Goal: Find specific page/section: Find specific page/section

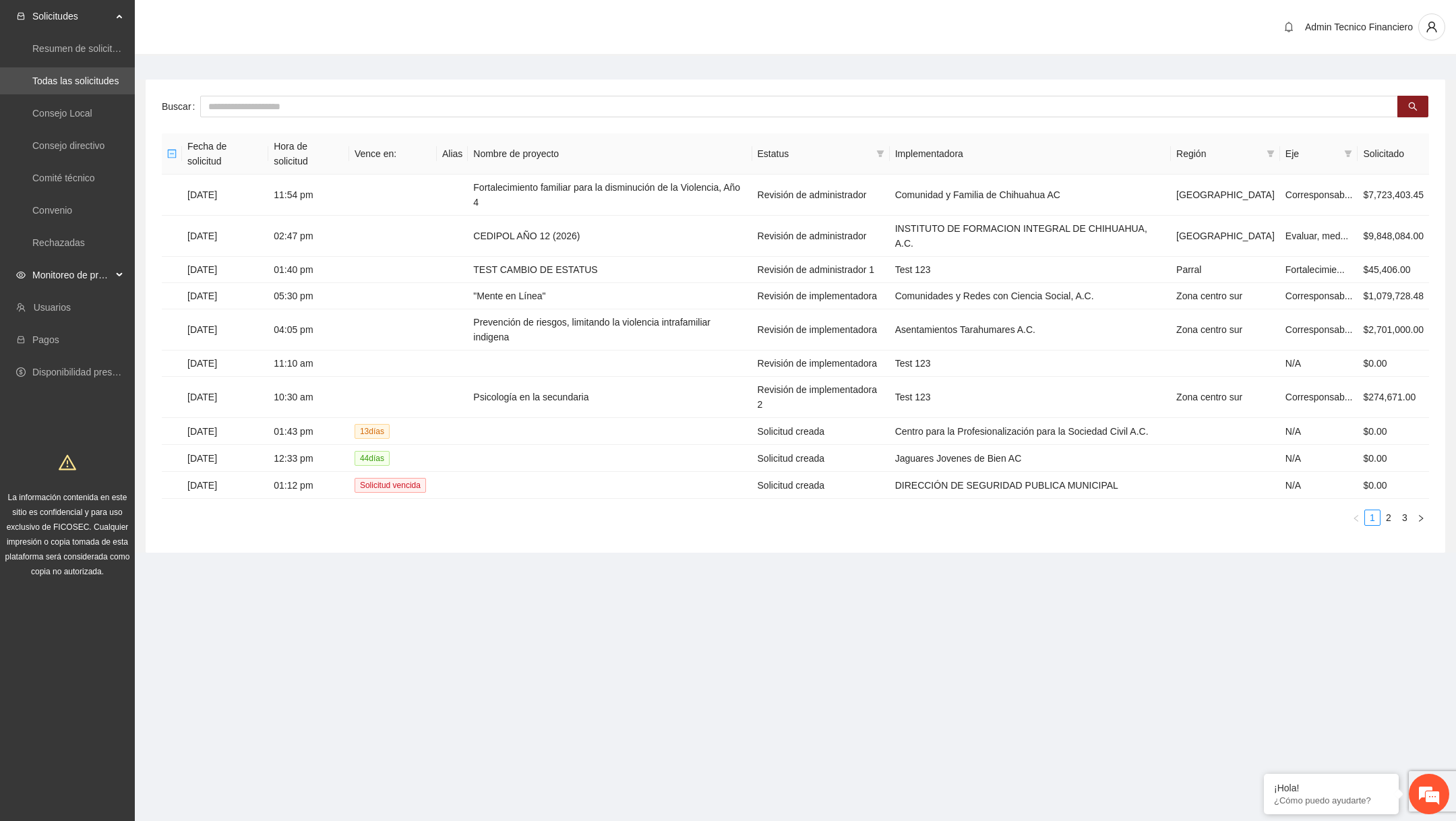
click at [106, 273] on span "Monitoreo de proyectos" at bounding box center [72, 275] width 80 height 27
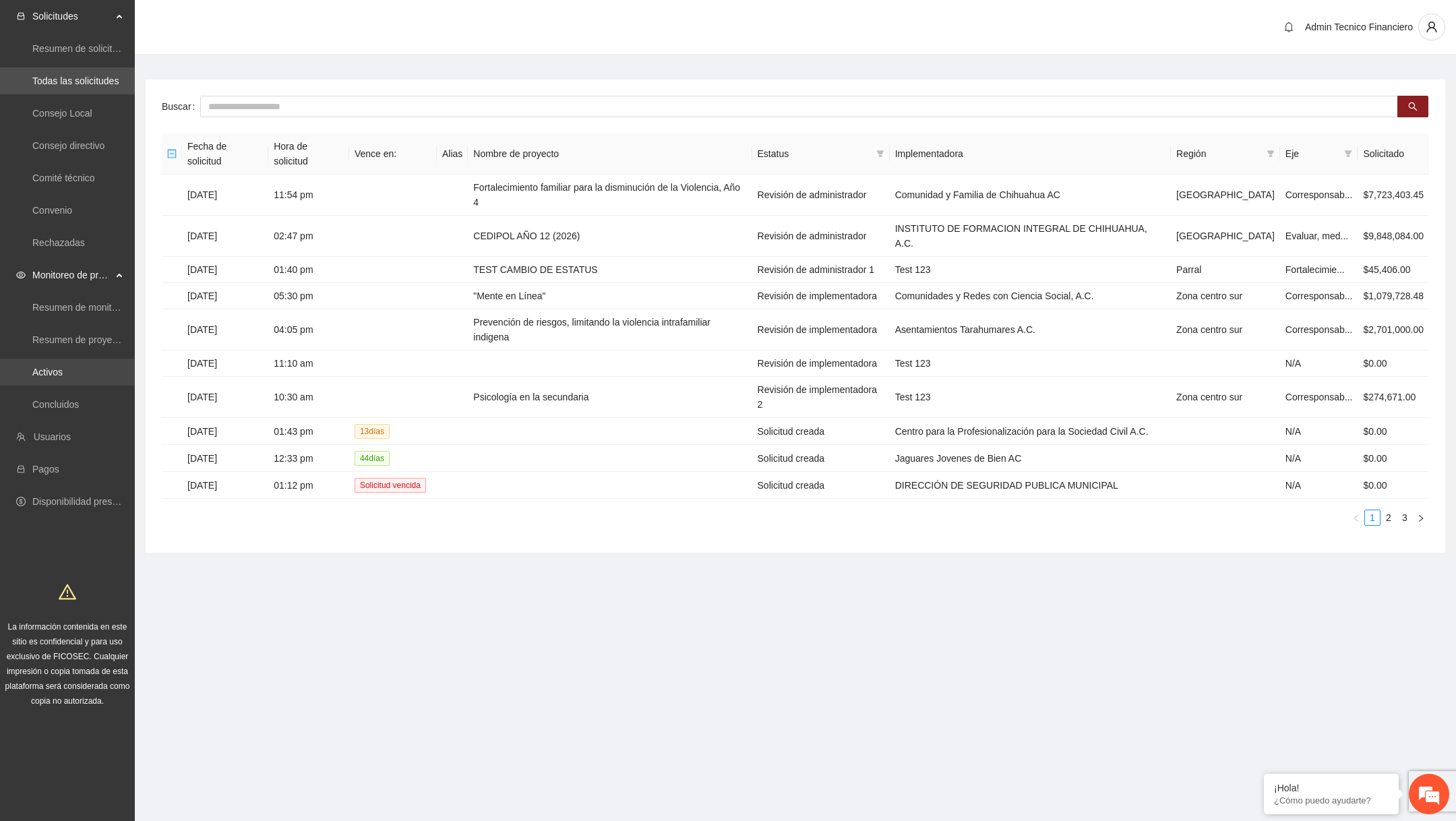
click at [63, 366] on link "Activos" at bounding box center [47, 371] width 30 height 10
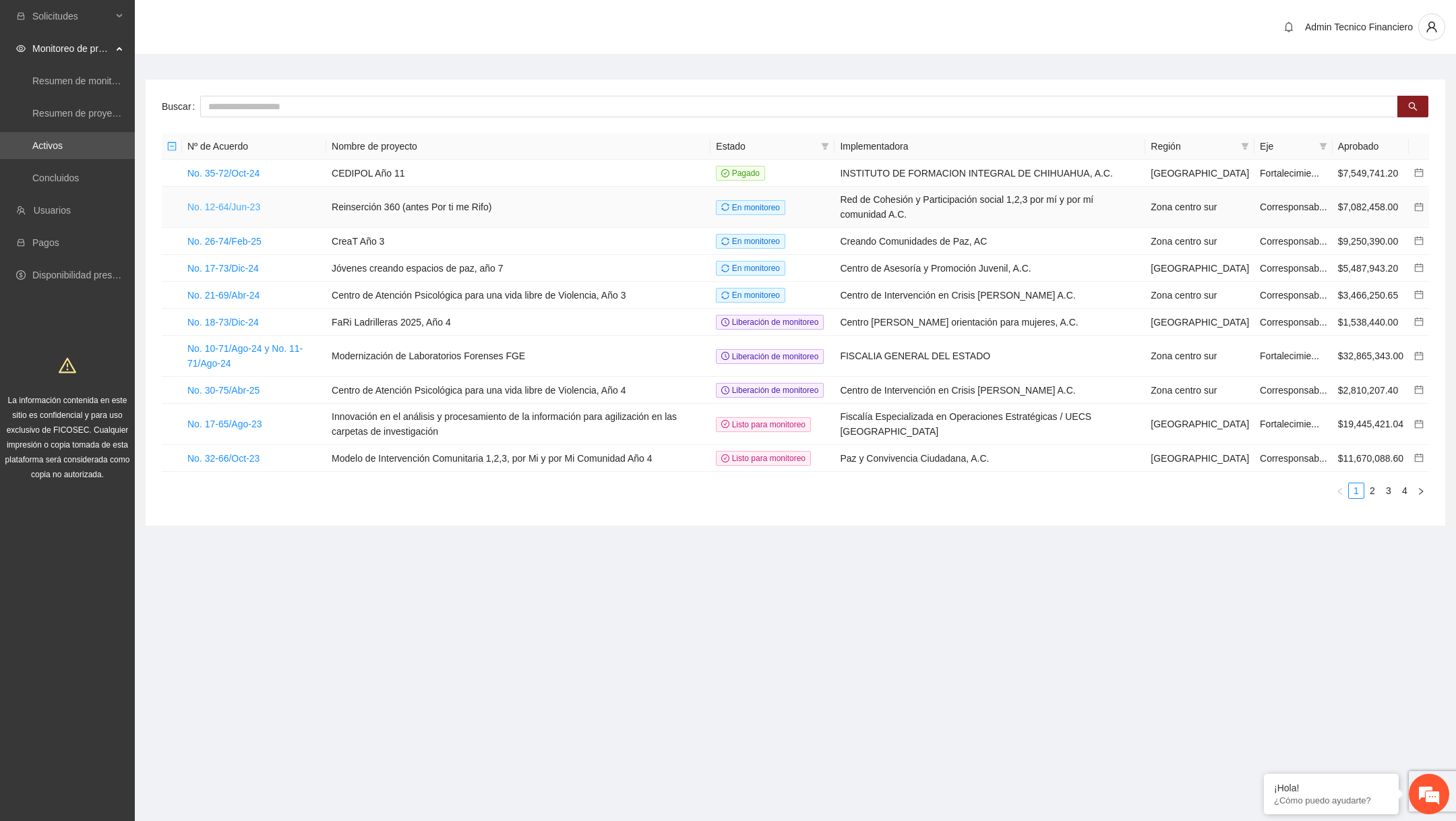
click at [242, 204] on link "No. 12-64/Jun-23" at bounding box center [224, 206] width 73 height 10
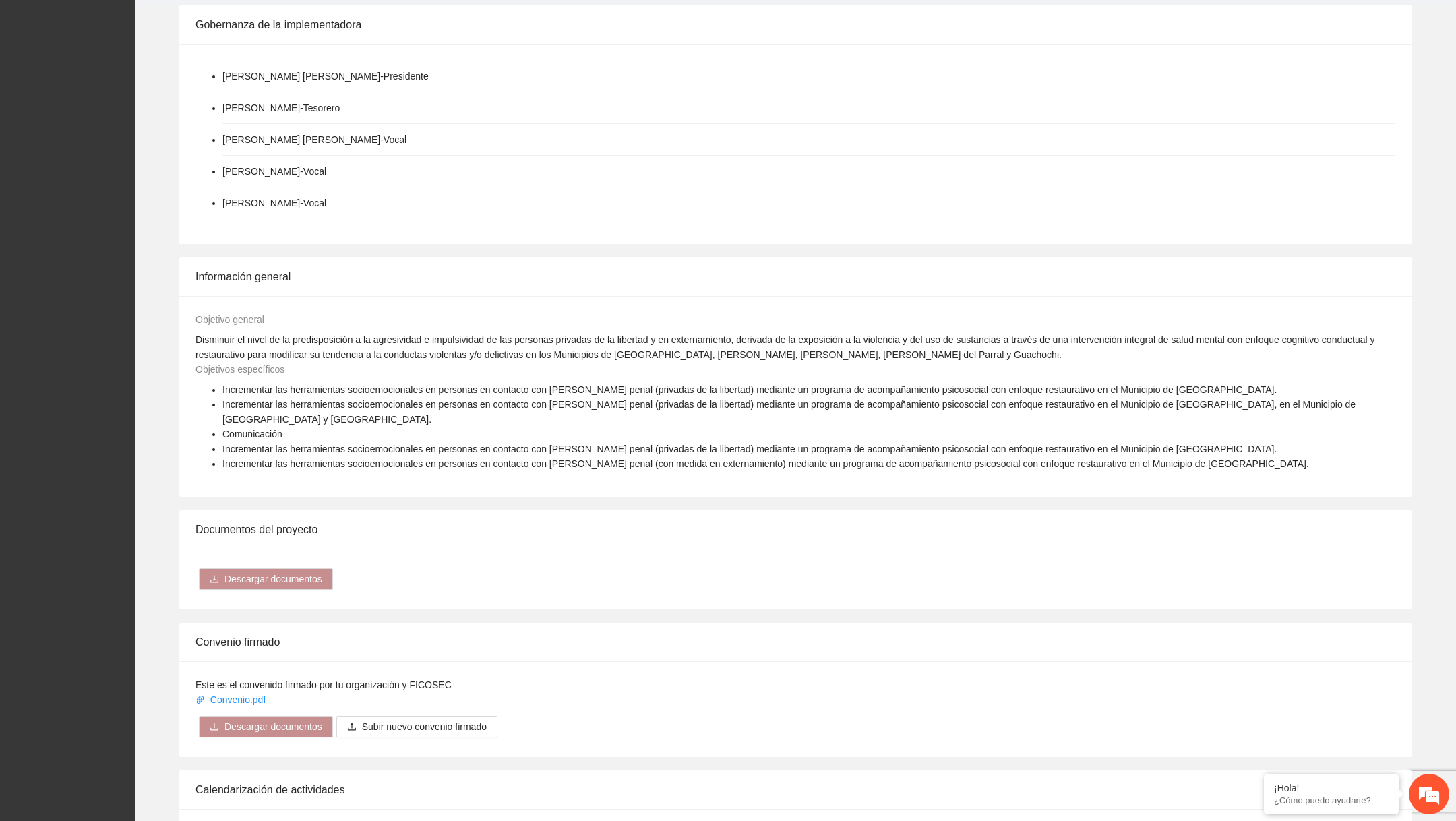
scroll to position [1338, 0]
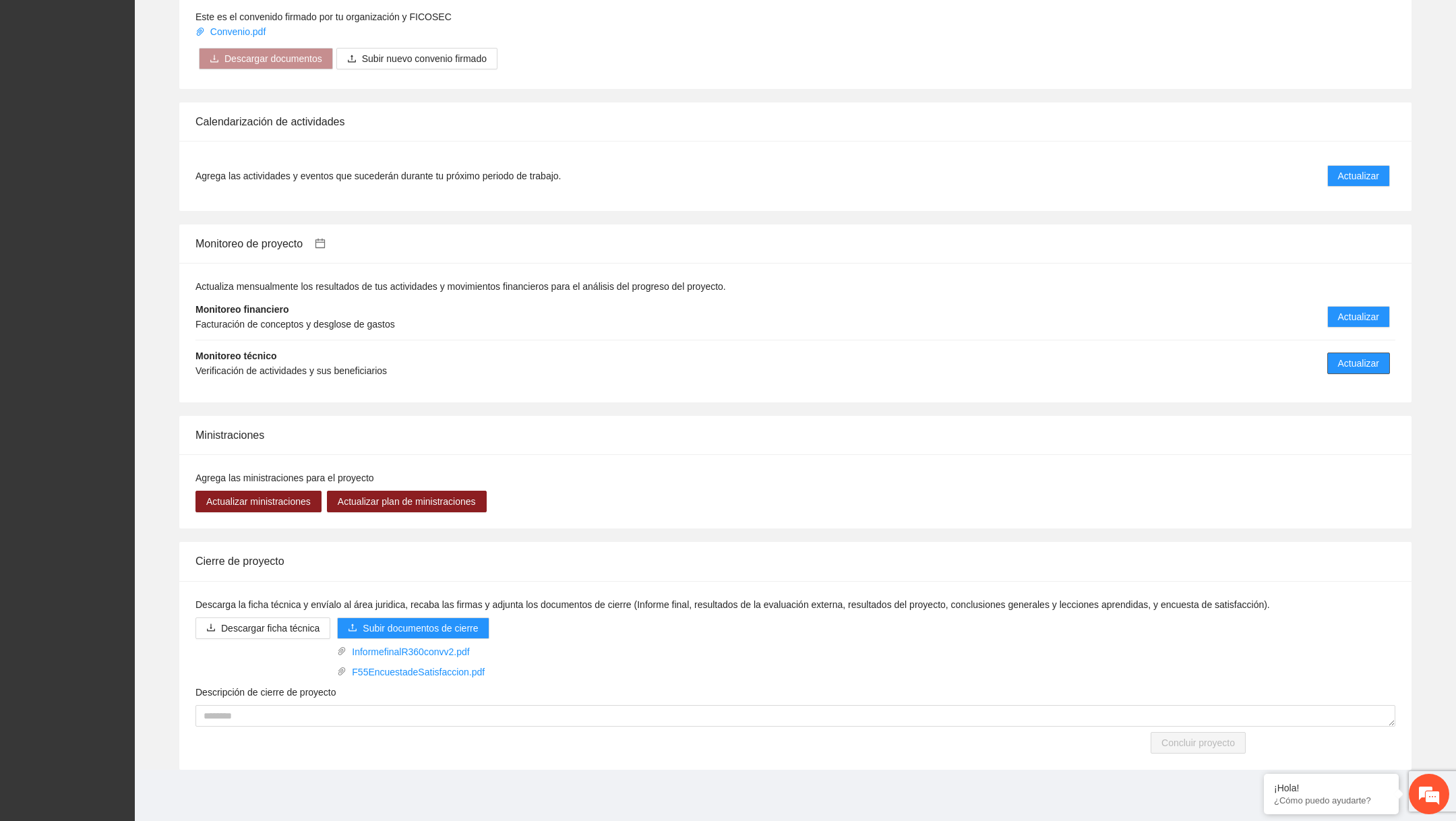
click at [1368, 373] on button "Actualizar" at bounding box center [1359, 363] width 63 height 22
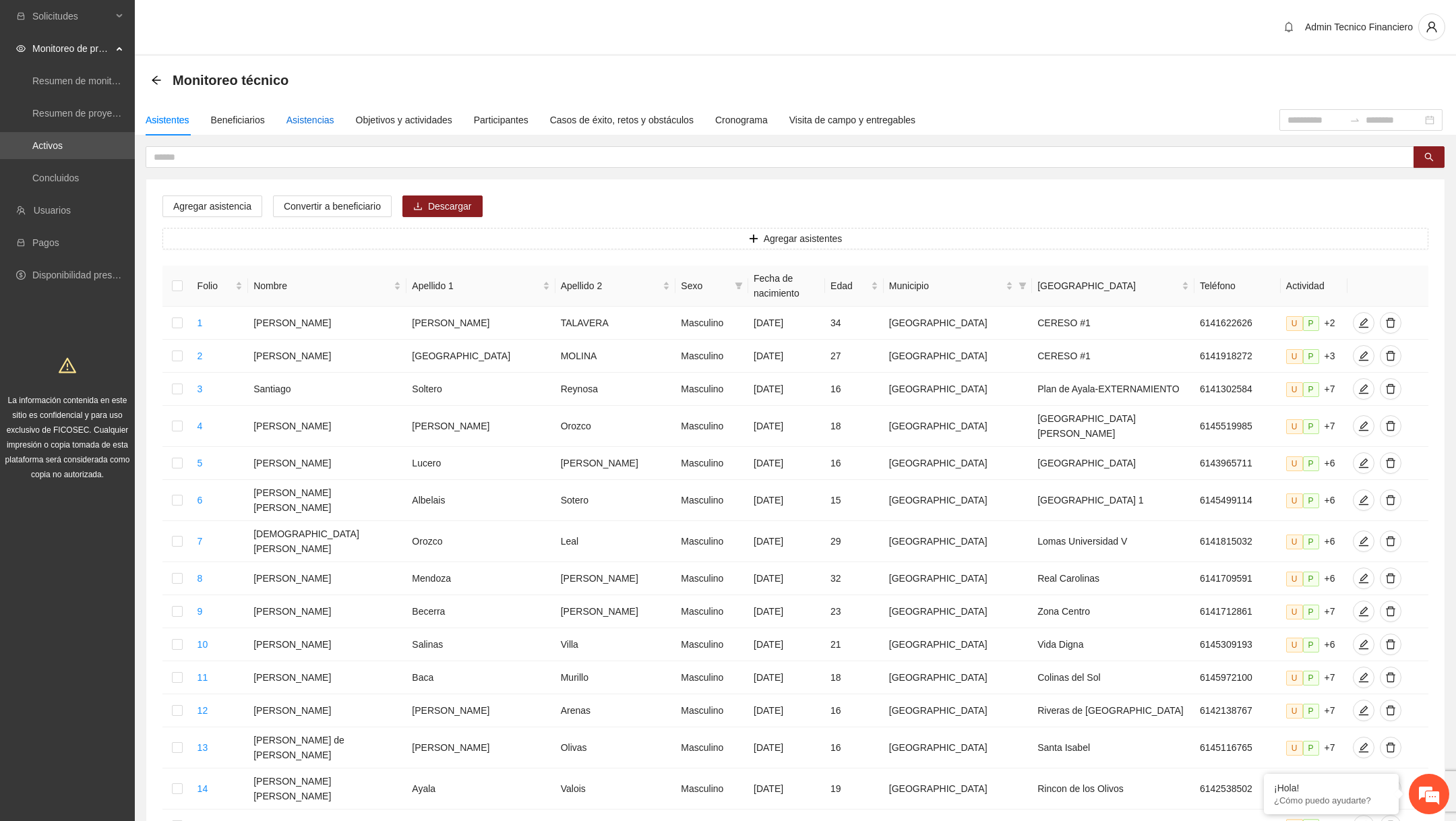
click at [324, 113] on div "Asistencias" at bounding box center [311, 120] width 48 height 15
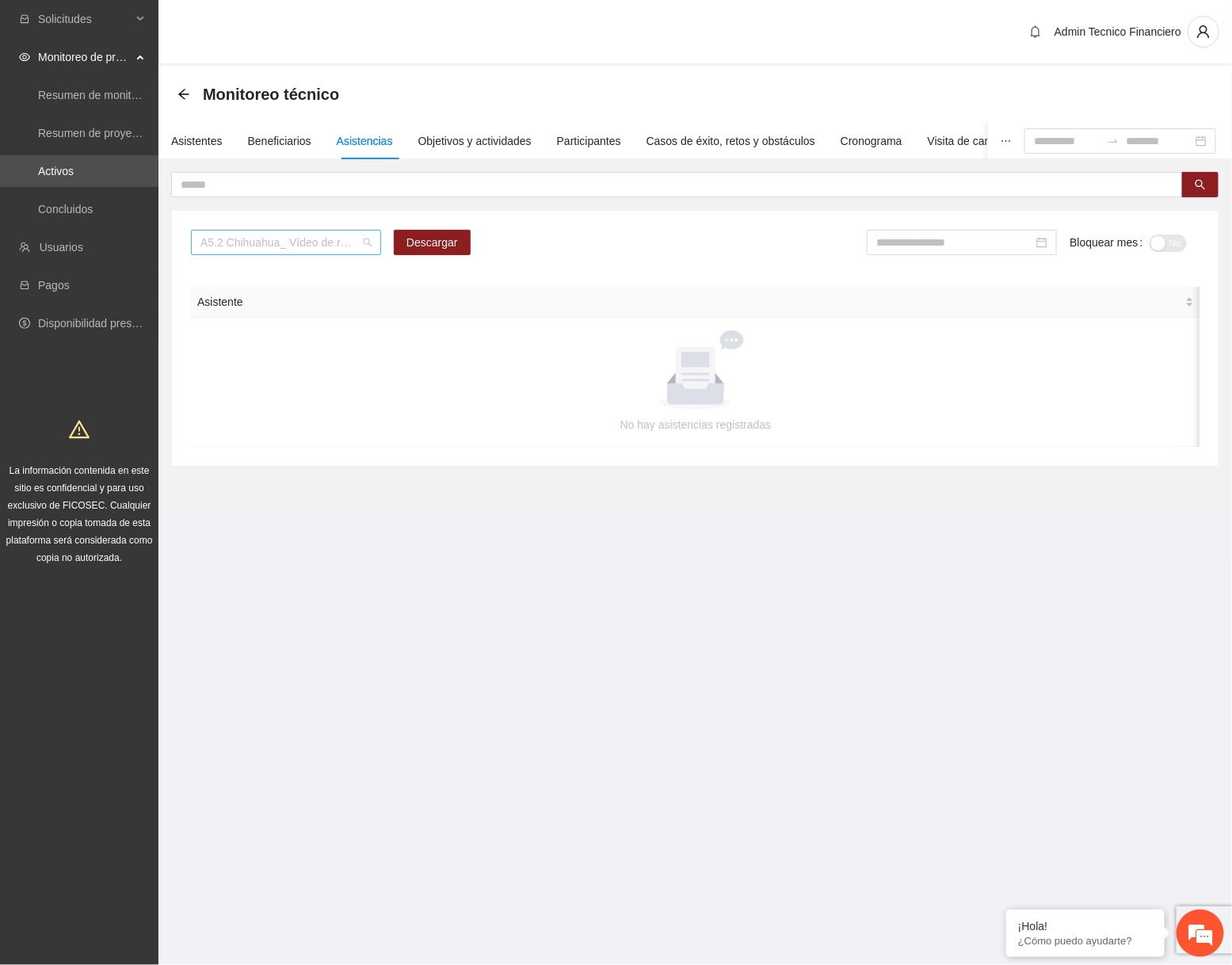
click at [367, 244] on span "A5.2 Chihuahua_ Vídeo de resultados finales del proyecto" at bounding box center [286, 242] width 171 height 24
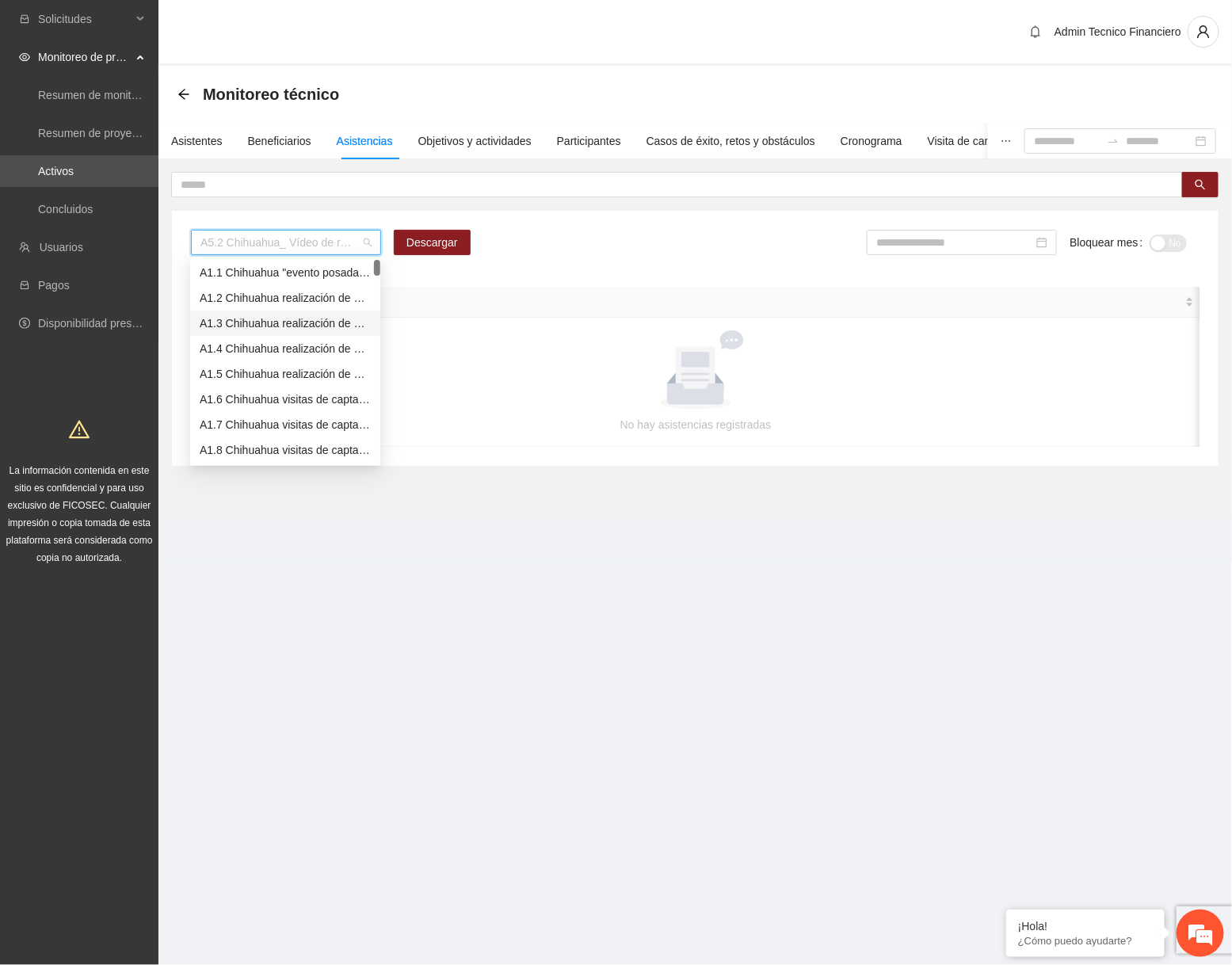
click at [286, 324] on div "A1.3 Chihuahua realización de diagnósticos LSB-50 (CERESO 2 Varonil)" at bounding box center [285, 323] width 171 height 17
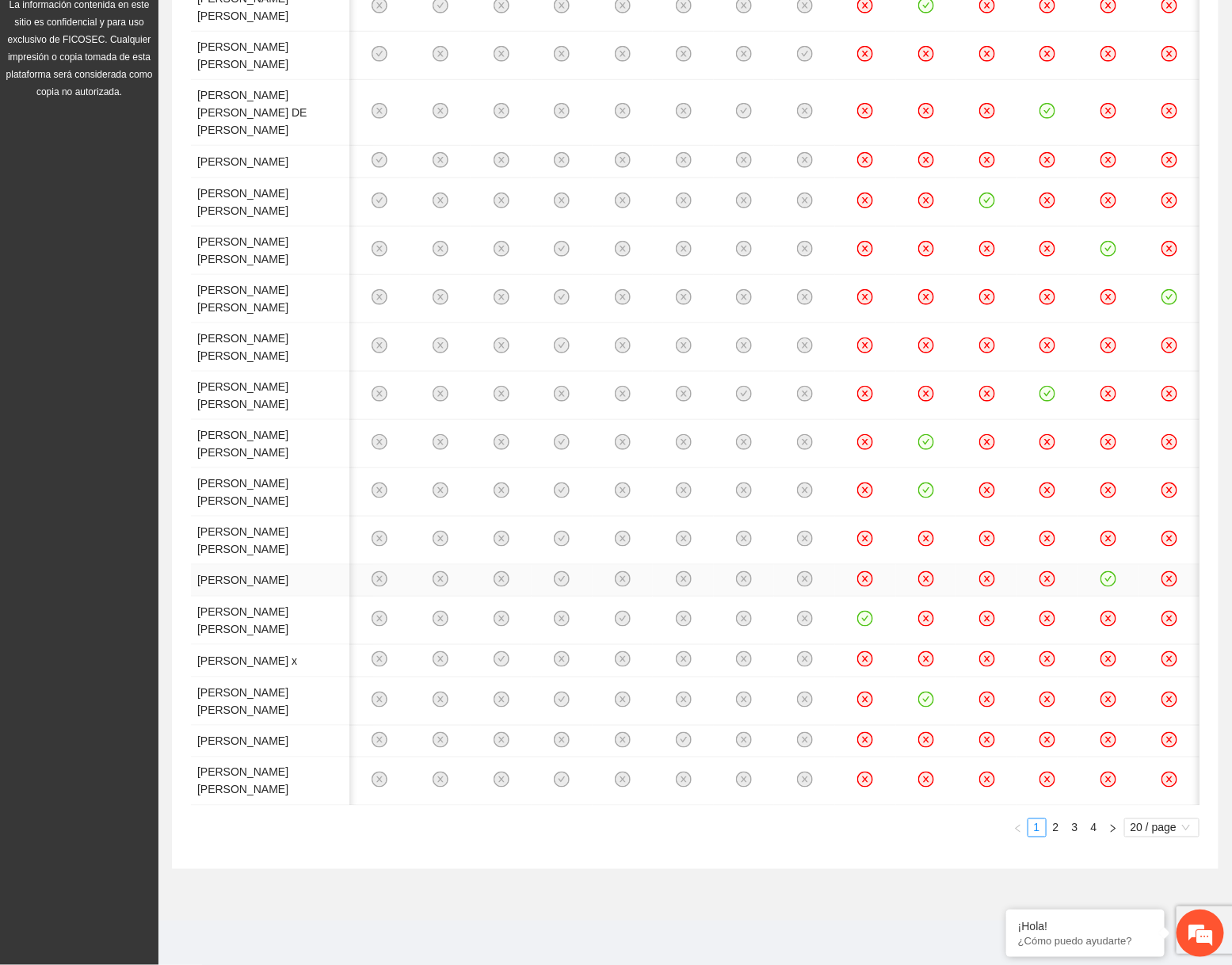
scroll to position [1048, 0]
click at [1062, 823] on link "2" at bounding box center [1055, 828] width 17 height 17
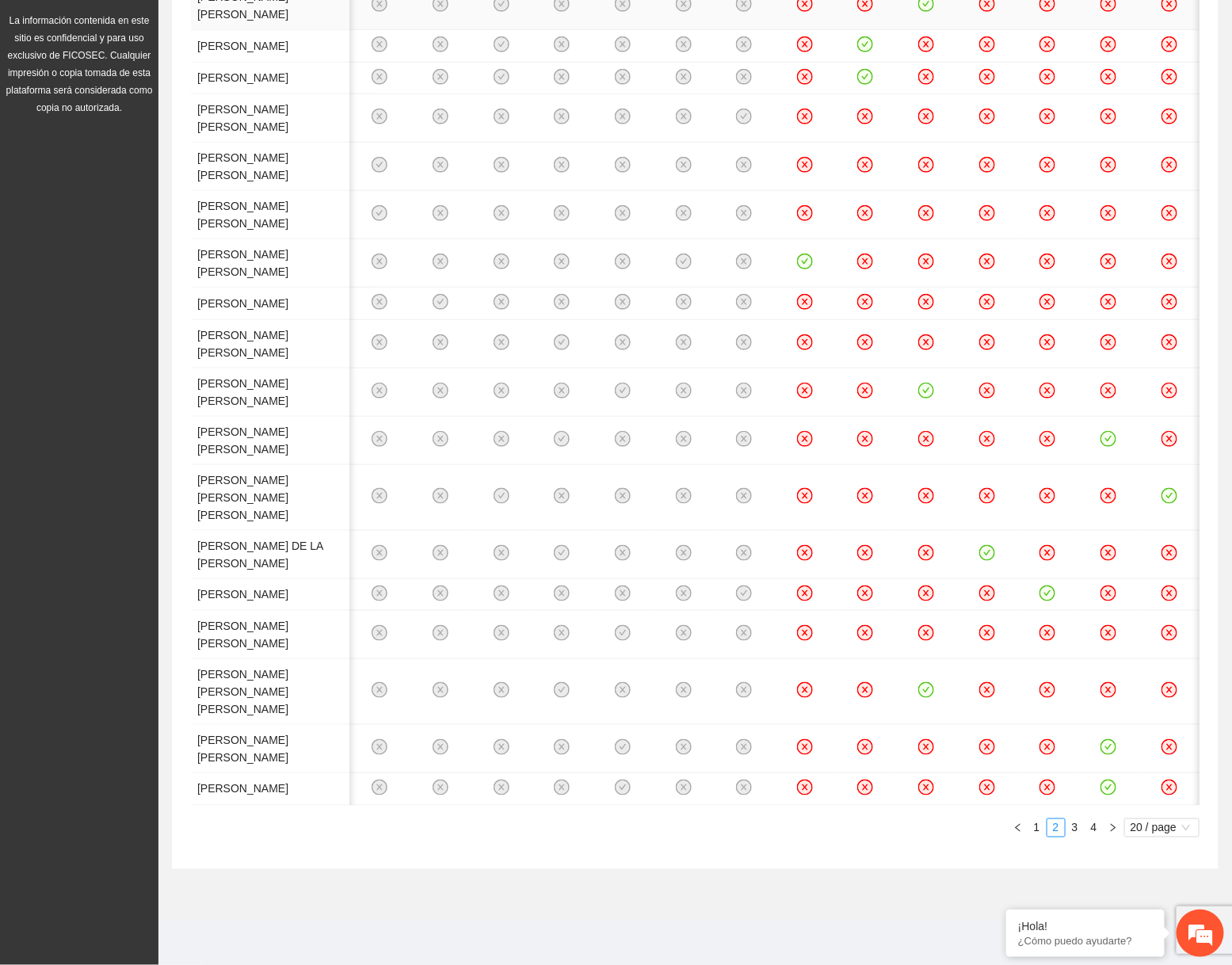
scroll to position [1031, 0]
click at [1081, 835] on link "3" at bounding box center [1075, 828] width 17 height 17
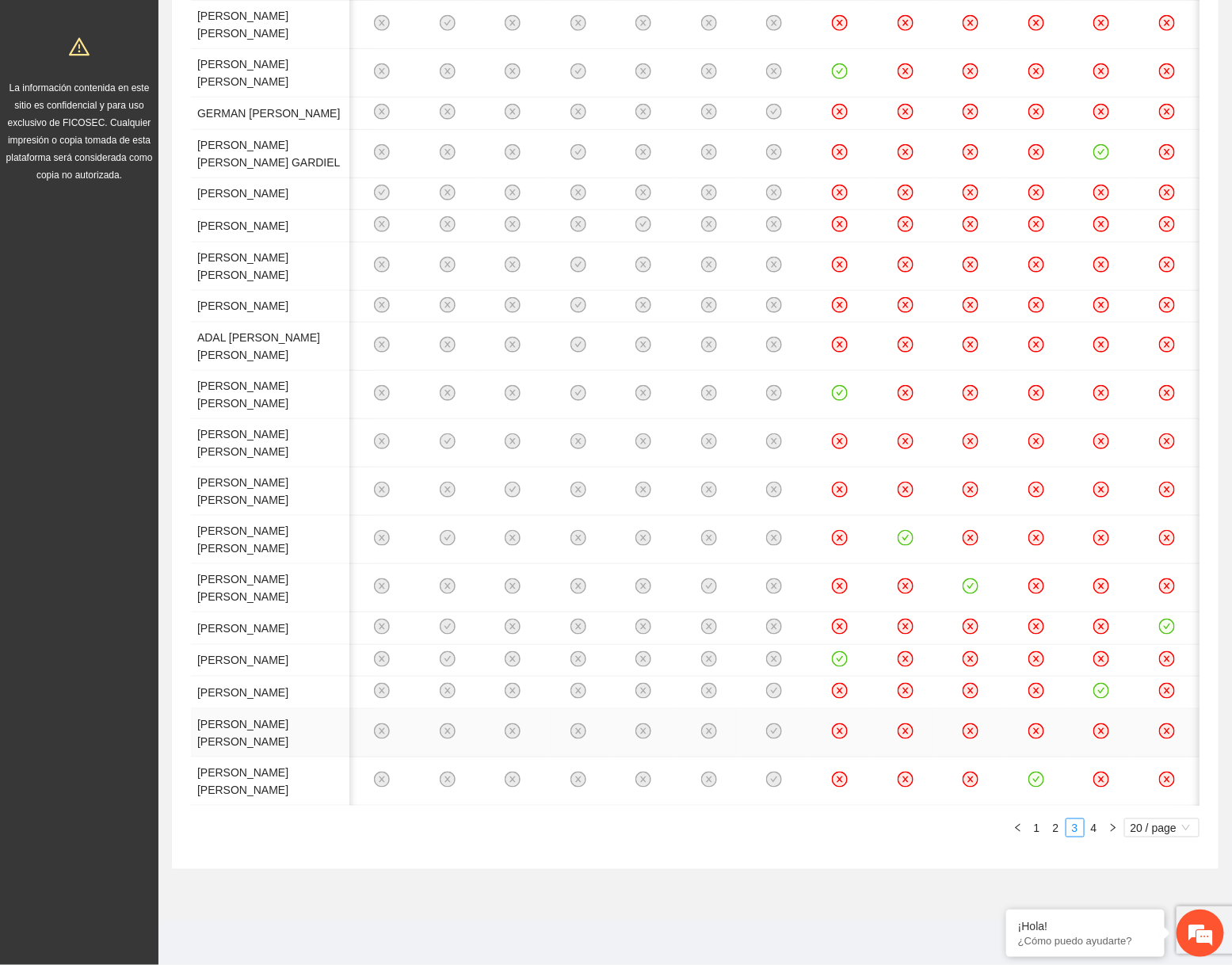
scroll to position [1013, 0]
click at [1100, 833] on link "4" at bounding box center [1094, 828] width 17 height 17
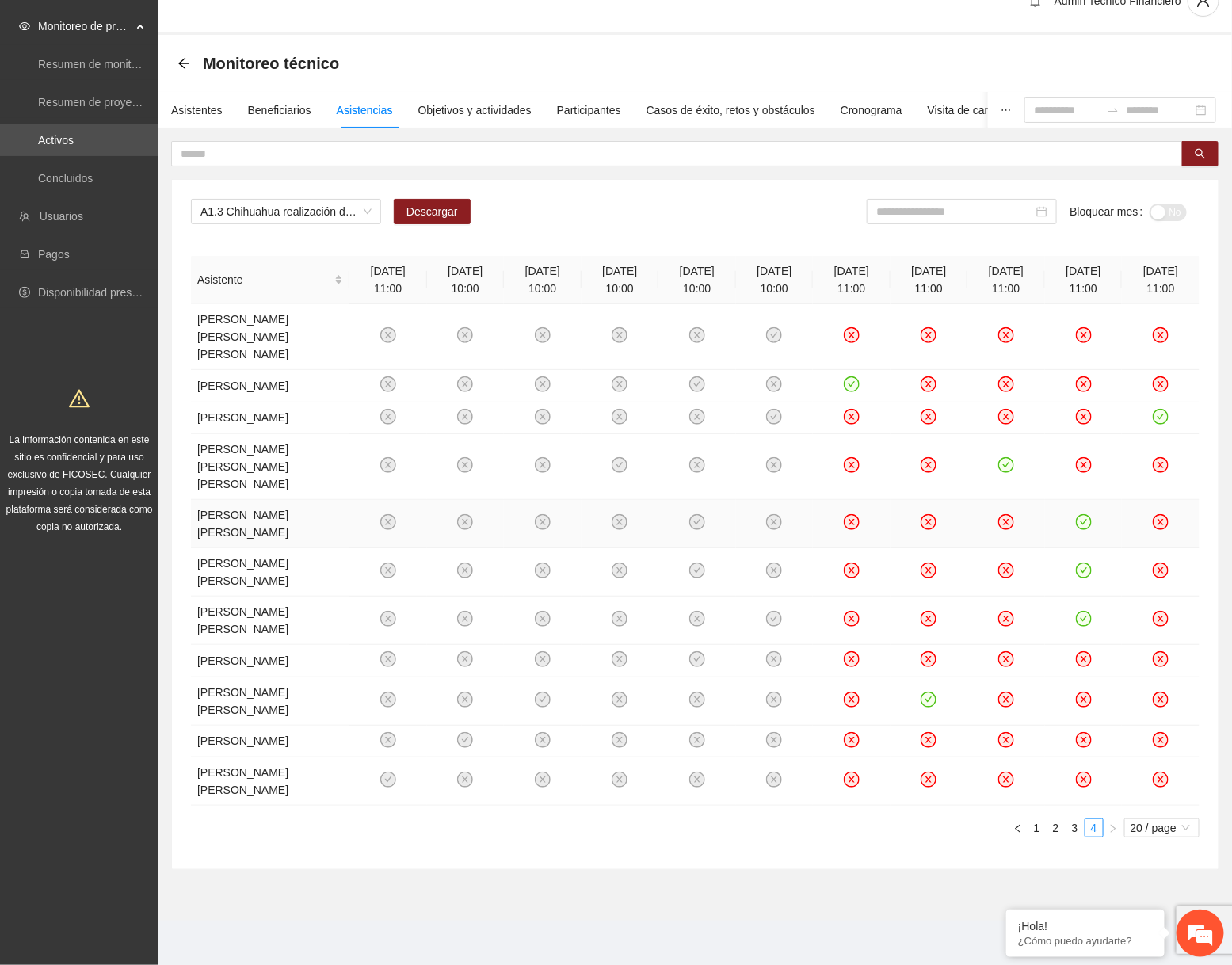
scroll to position [33, 0]
